Goal: Information Seeking & Learning: Learn about a topic

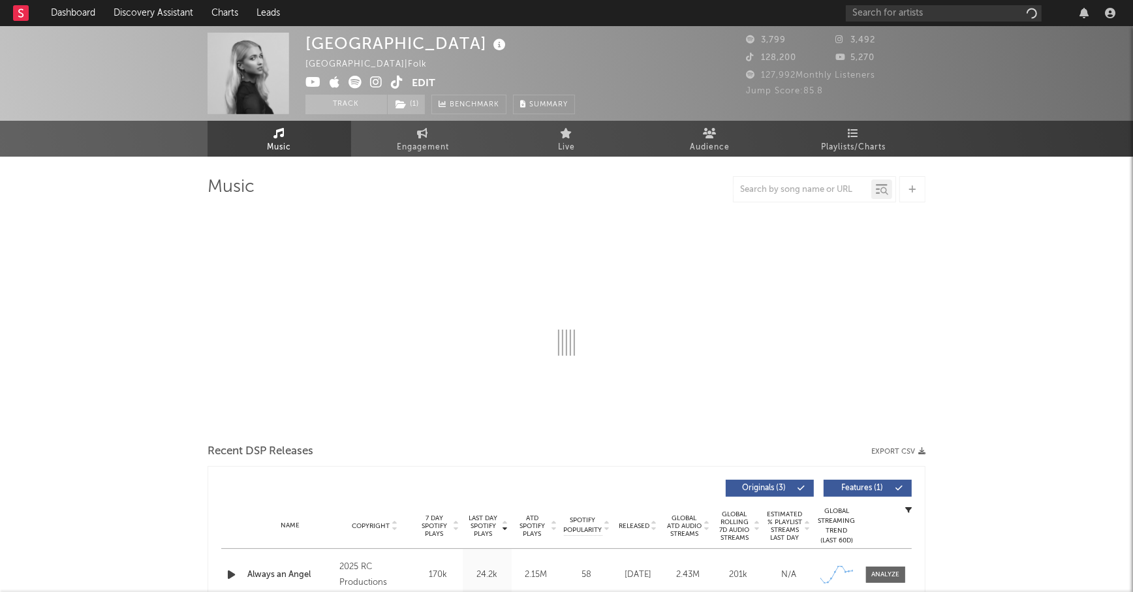
select select "1w"
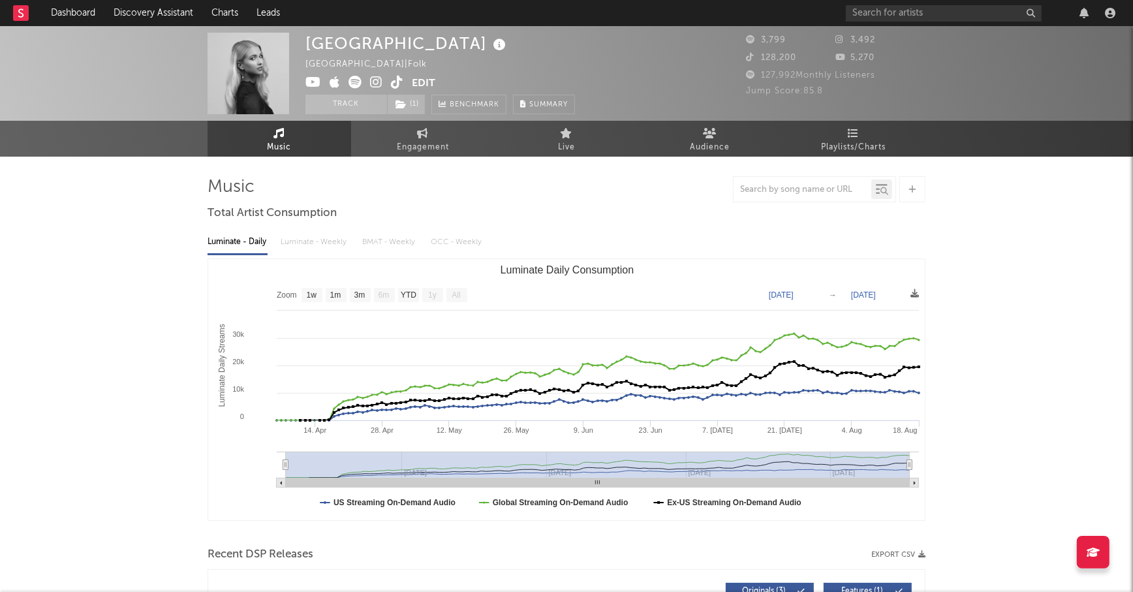
click at [394, 82] on icon at bounding box center [397, 82] width 12 height 13
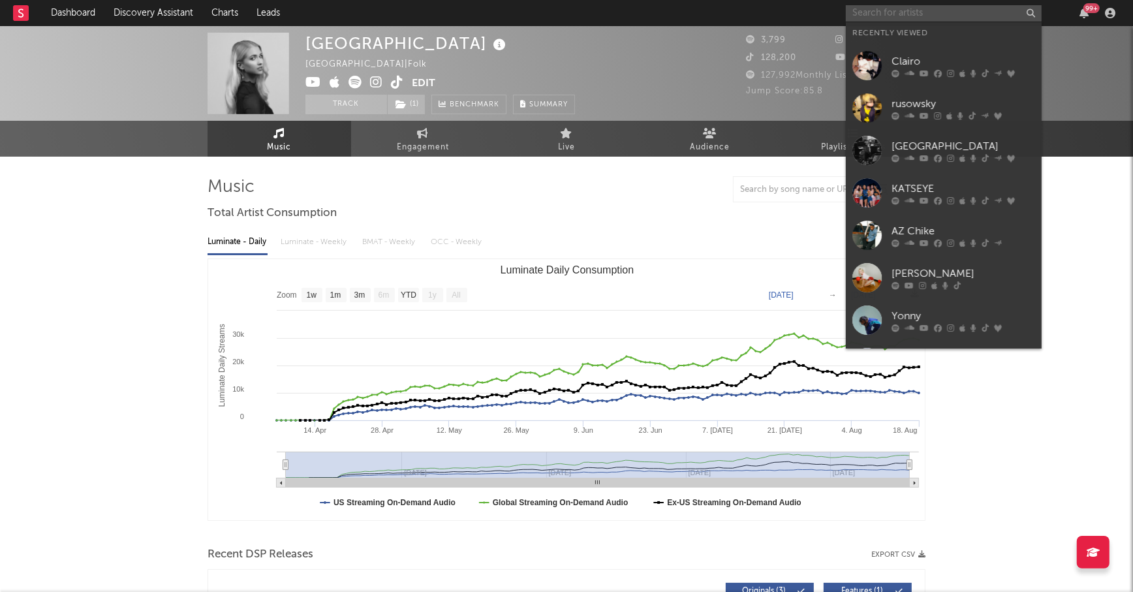
click at [879, 10] on input "text" at bounding box center [944, 13] width 196 height 16
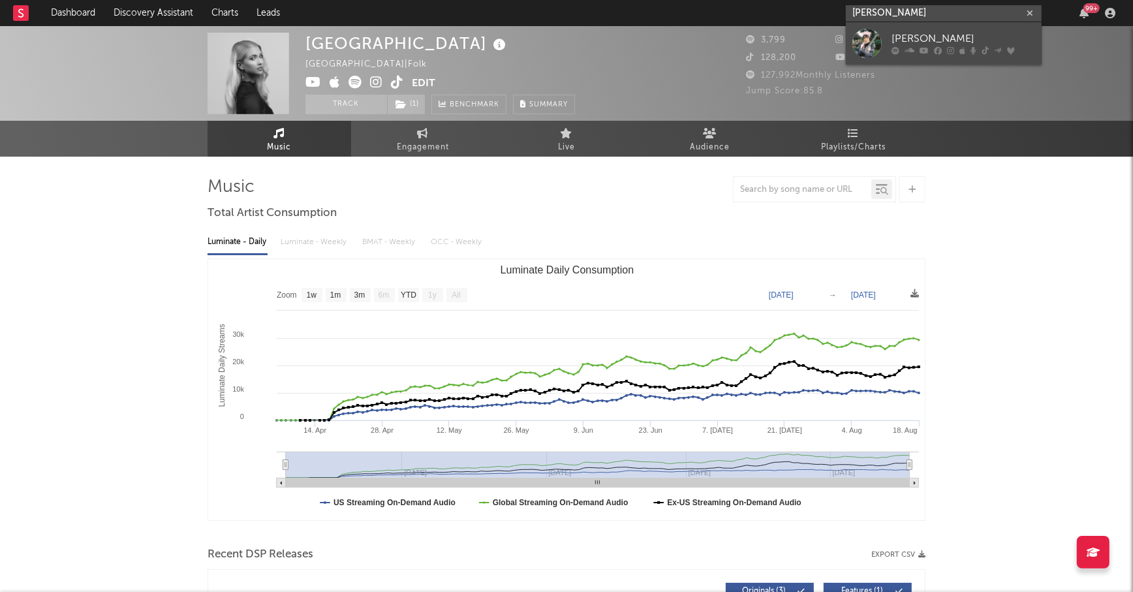
type input "[PERSON_NAME]"
click at [910, 35] on div "[PERSON_NAME]" at bounding box center [963, 39] width 144 height 16
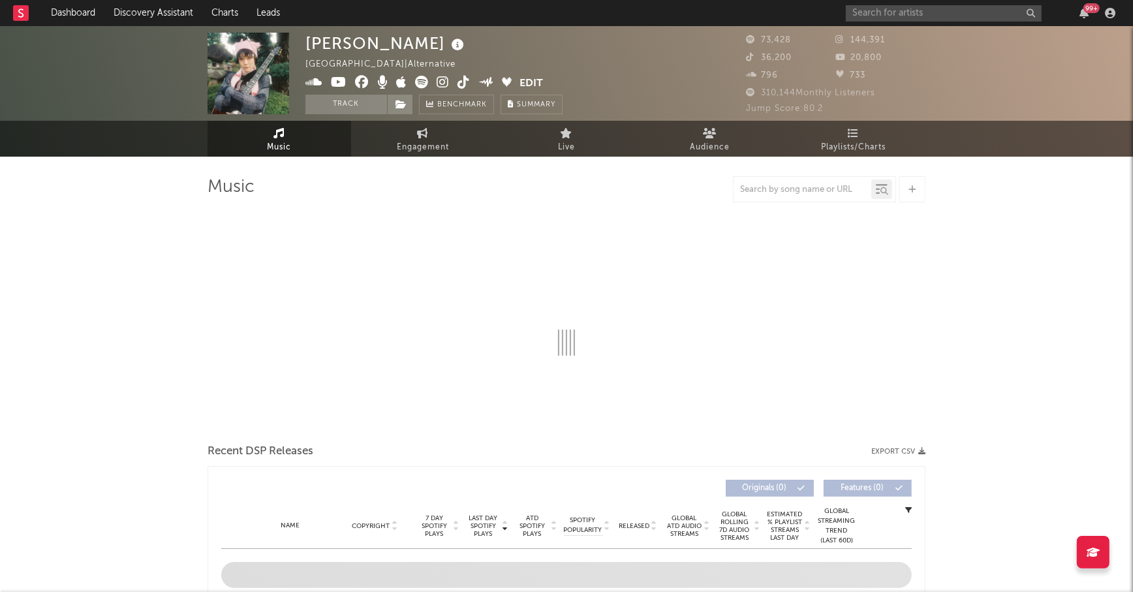
select select "6m"
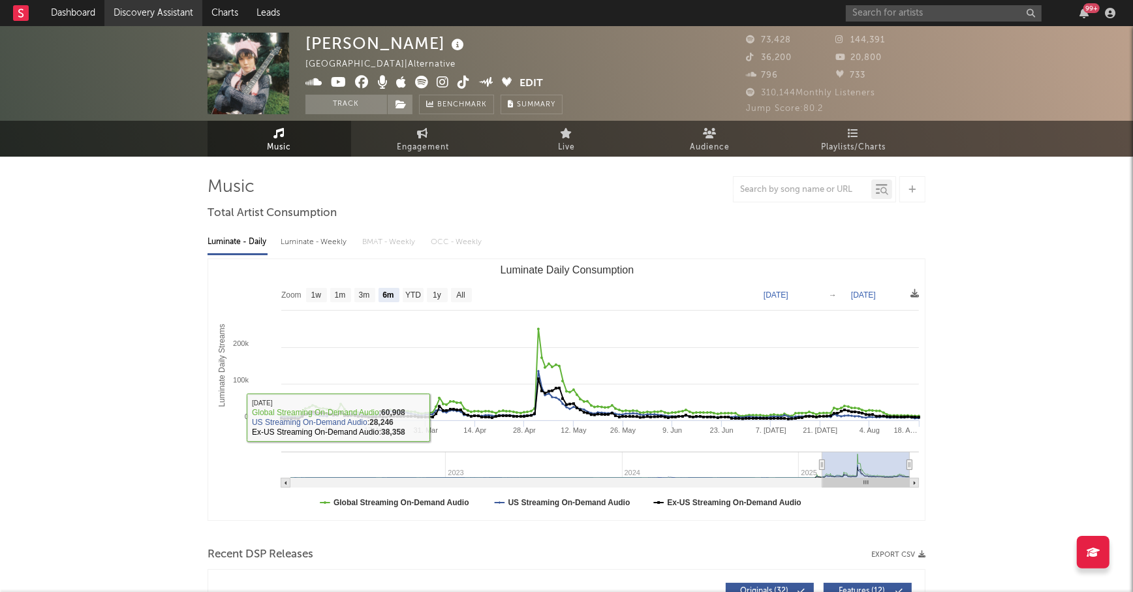
click at [174, 13] on link "Discovery Assistant" at bounding box center [153, 13] width 98 height 26
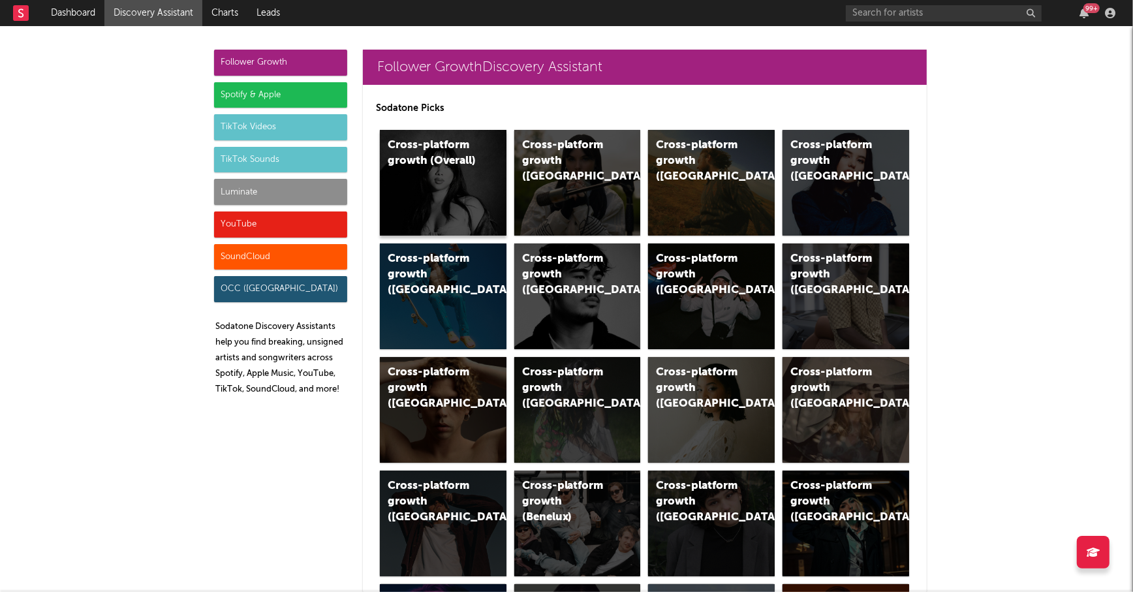
click at [433, 194] on div "Cross-platform growth (Overall)" at bounding box center [443, 183] width 127 height 106
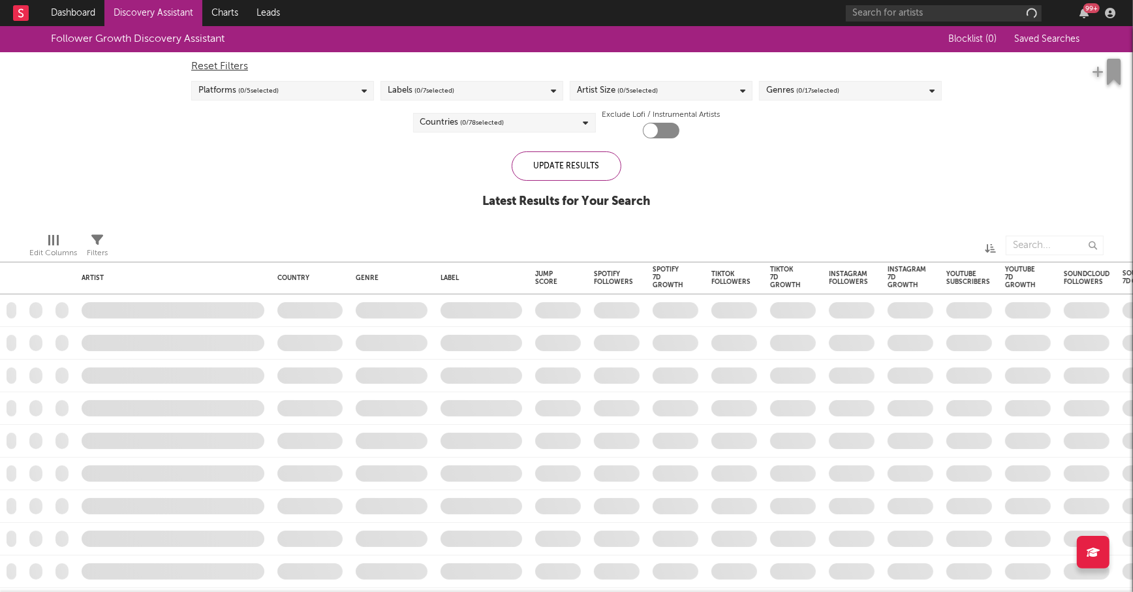
checkbox input "true"
